Goal: Task Accomplishment & Management: Use online tool/utility

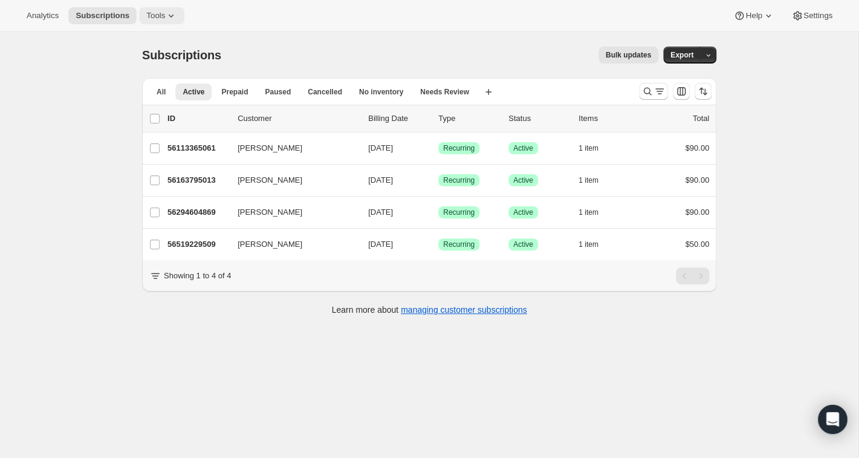
click at [173, 15] on icon at bounding box center [171, 16] width 5 height 3
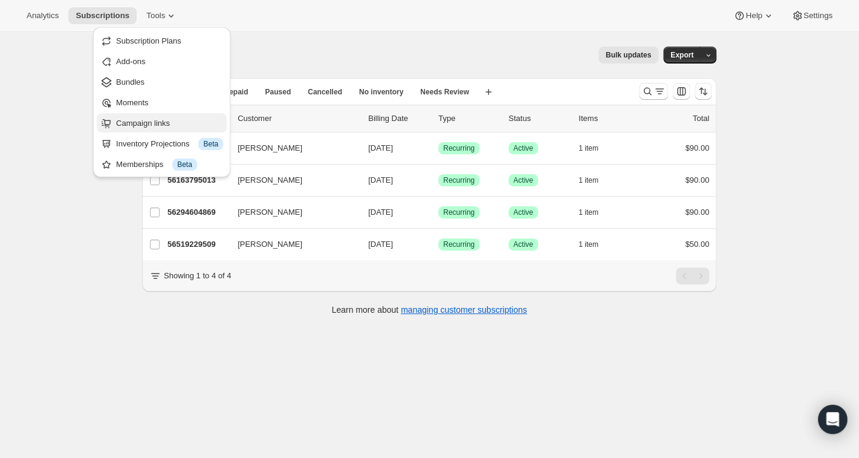
click at [155, 122] on span "Campaign links" at bounding box center [143, 122] width 54 height 9
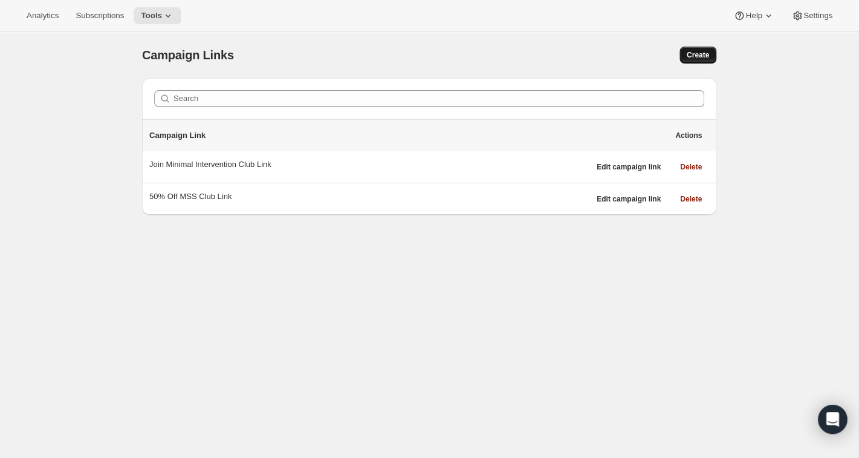
click at [702, 53] on span "Create" at bounding box center [698, 55] width 22 height 10
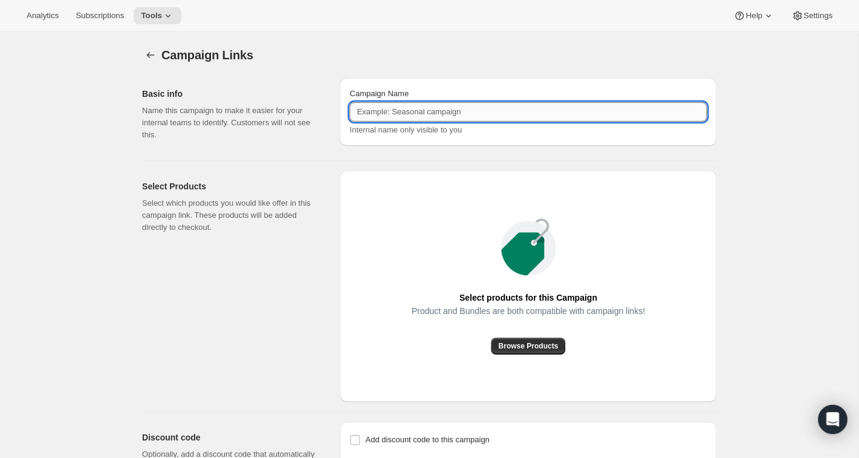
click at [436, 110] on input "Campaign Name" at bounding box center [527, 111] width 357 height 19
type input "Join"
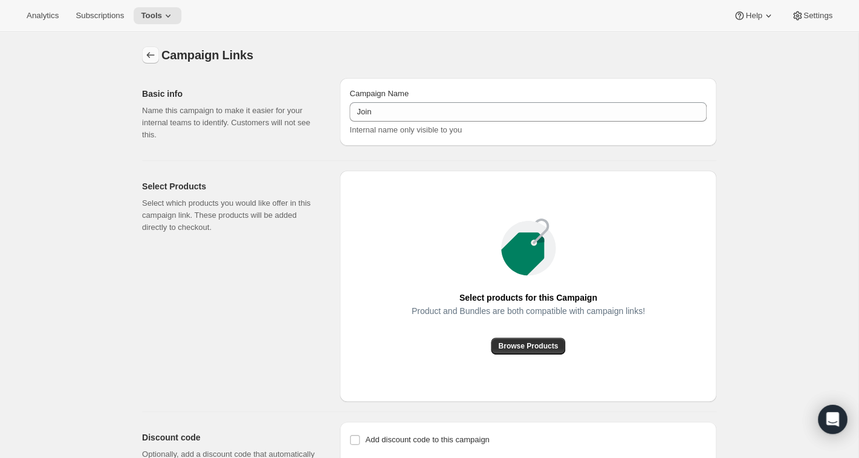
click at [153, 53] on icon "button" at bounding box center [150, 55] width 12 height 12
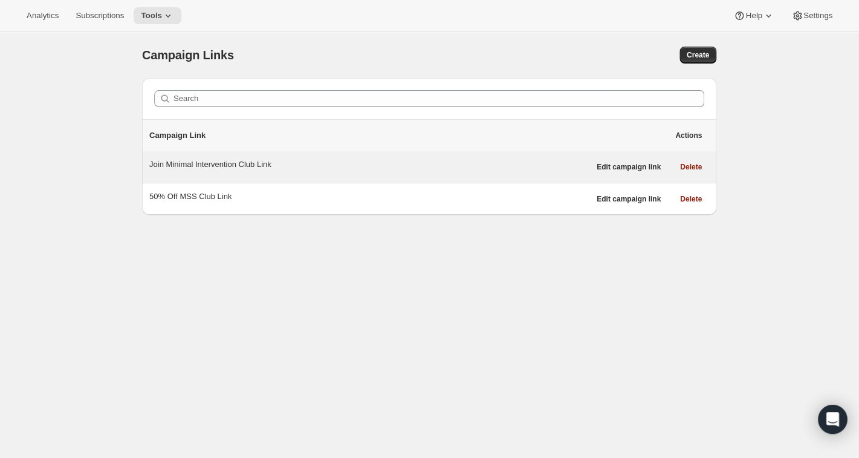
click at [235, 165] on div "Join Minimal Intervention Club Link" at bounding box center [369, 164] width 440 height 12
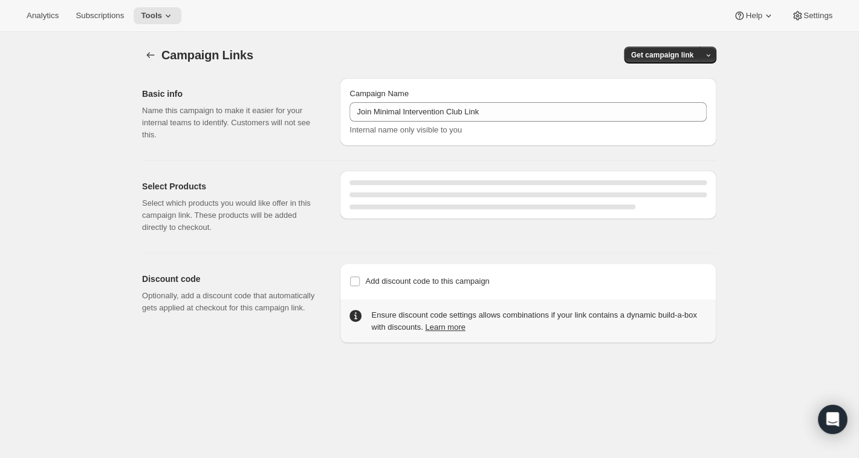
select select "gid://shopify/SellingPlan/1767080005"
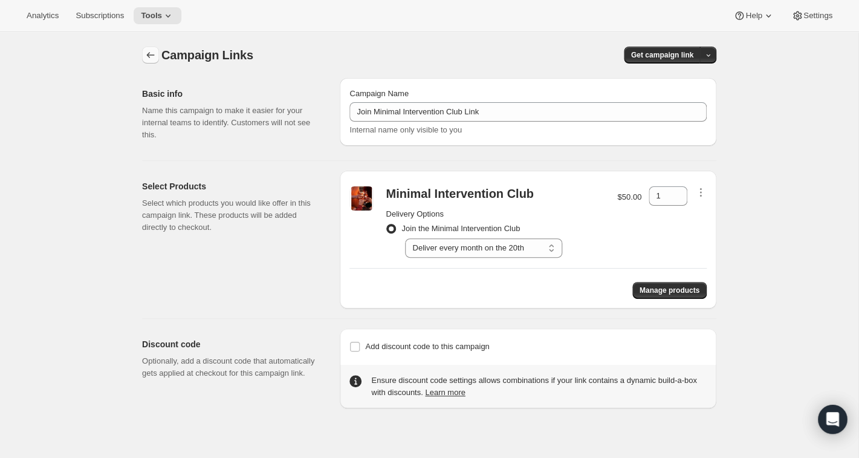
click at [154, 53] on icon "button" at bounding box center [150, 55] width 12 height 12
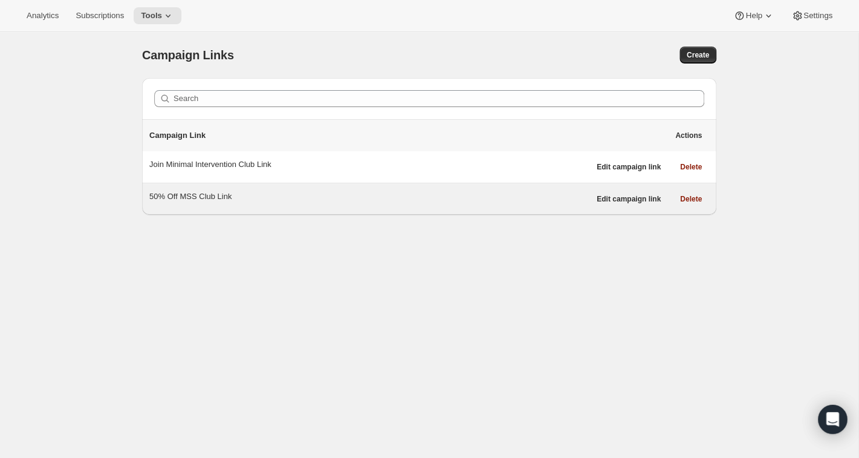
click at [218, 198] on div "50% Off MSS Club Link" at bounding box center [369, 196] width 440 height 12
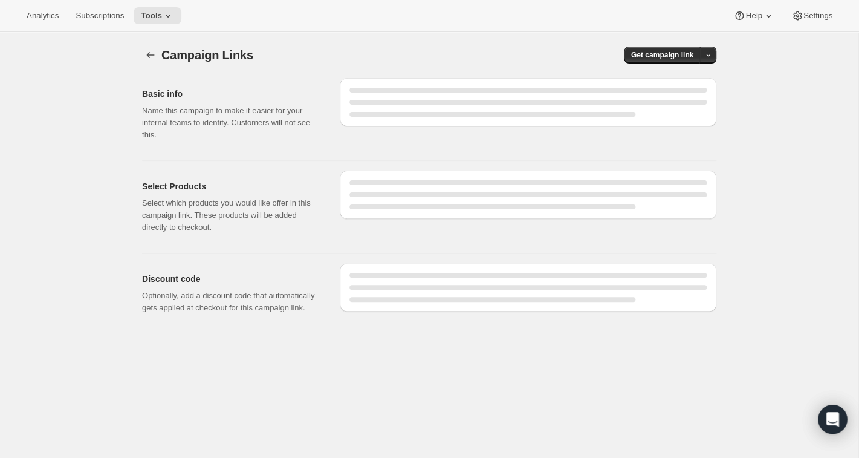
select select "gid://shopify/SellingPlan/1761411141"
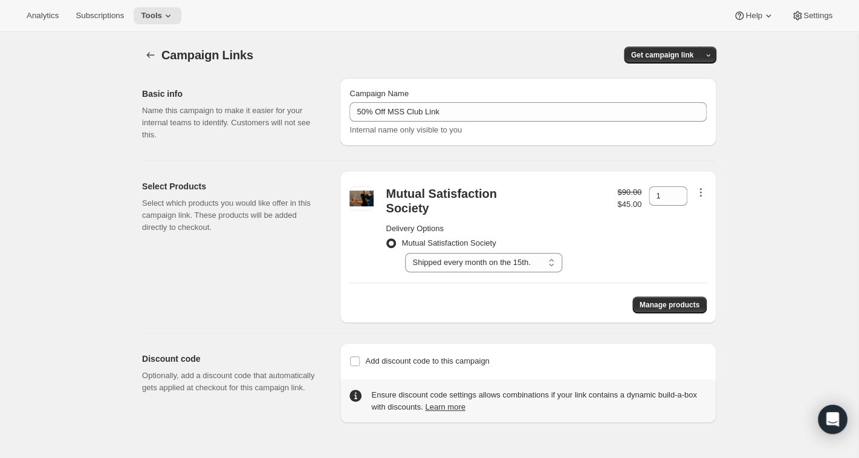
click at [702, 192] on icon "button" at bounding box center [700, 192] width 12 height 12
click at [782, 146] on div "Campaign Links. This page is ready Campaign Links Get campaign link Basic info …" at bounding box center [429, 261] width 858 height 458
click at [147, 57] on icon "button" at bounding box center [150, 55] width 12 height 12
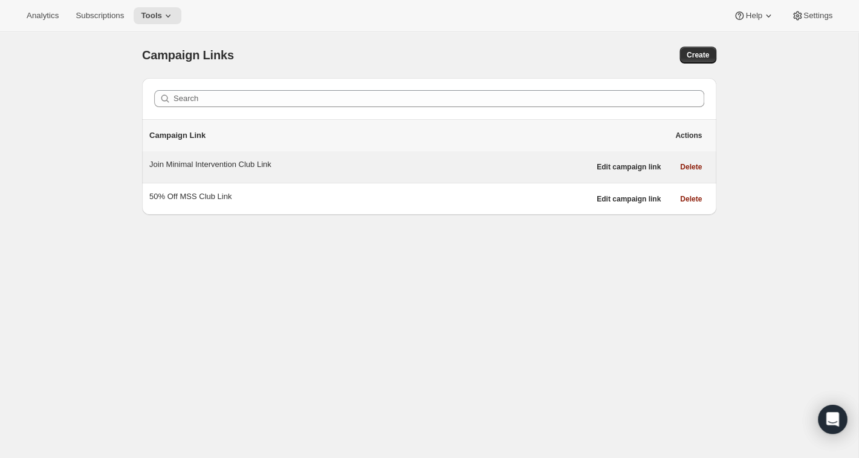
click at [193, 168] on div "Join Minimal Intervention Club Link" at bounding box center [369, 164] width 440 height 12
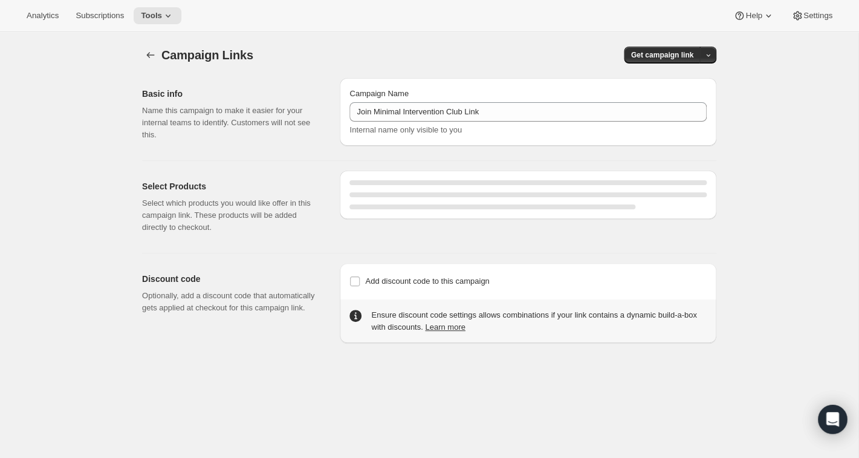
select select "gid://shopify/SellingPlan/1767080005"
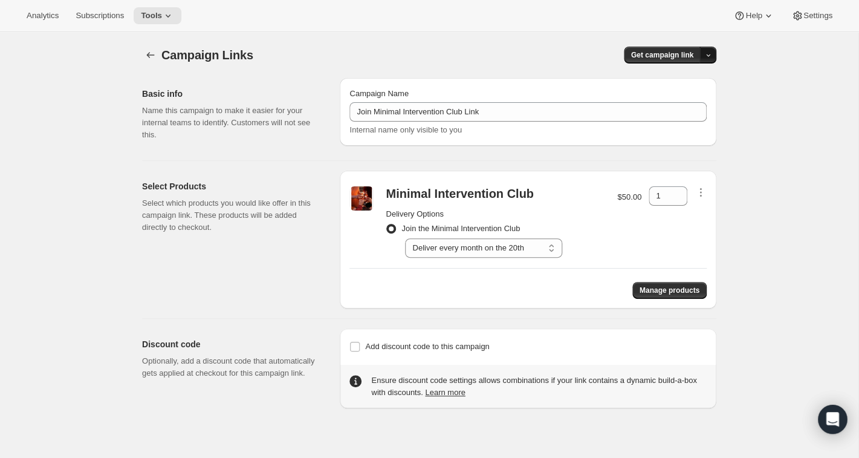
click at [710, 52] on span "button" at bounding box center [708, 55] width 8 height 8
click at [678, 100] on span "QR Code" at bounding box center [690, 100] width 33 height 9
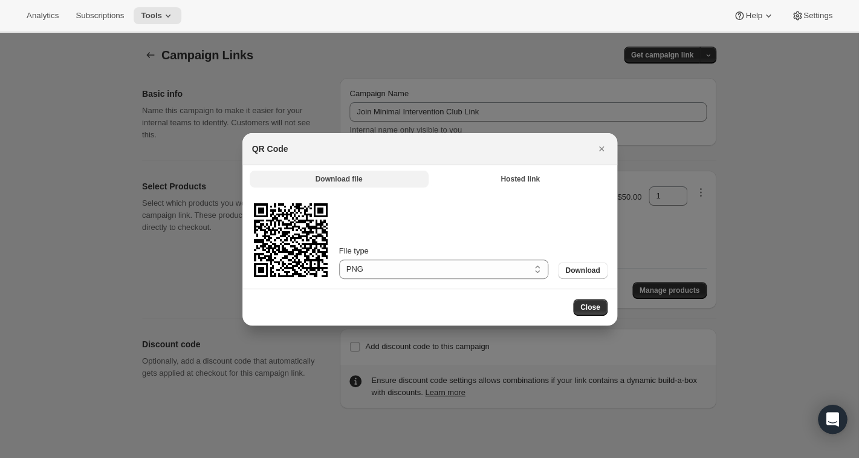
click at [305, 176] on button "Download file" at bounding box center [339, 178] width 179 height 17
click at [530, 181] on span "Hosted link" at bounding box center [519, 179] width 39 height 10
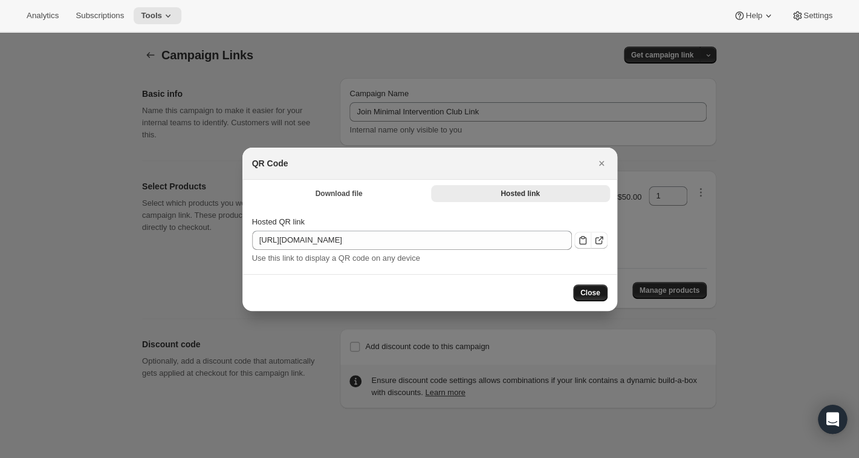
click at [586, 293] on span "Close" at bounding box center [590, 293] width 20 height 10
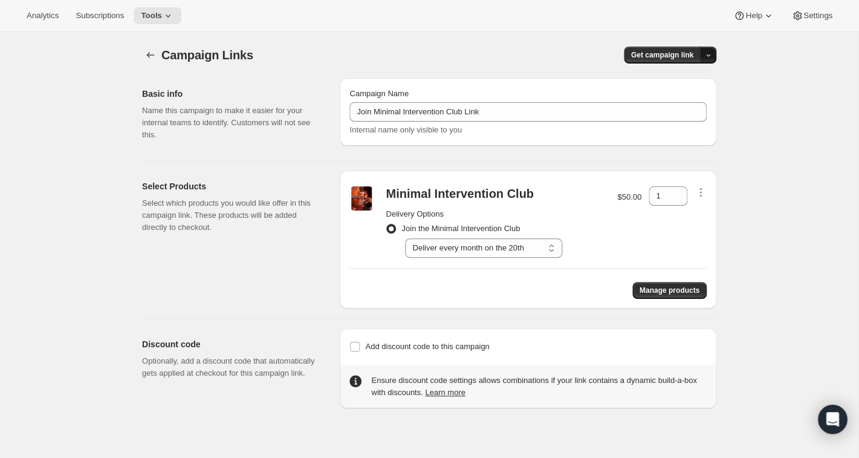
click at [709, 54] on icon "button" at bounding box center [708, 55] width 8 height 8
click at [684, 82] on span "Copy Link" at bounding box center [691, 80] width 35 height 9
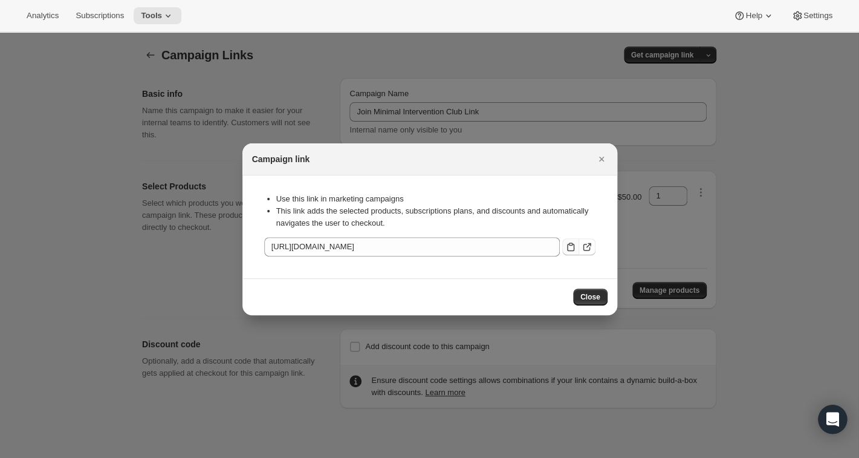
click at [572, 247] on icon ":r3q:" at bounding box center [571, 247] width 12 height 12
click at [587, 294] on span "Close" at bounding box center [590, 297] width 20 height 10
